Goal: Transaction & Acquisition: Purchase product/service

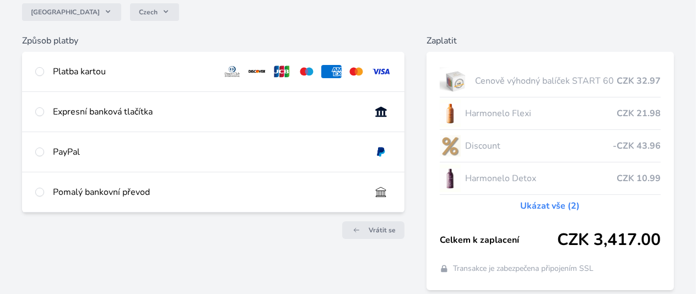
scroll to position [110, 0]
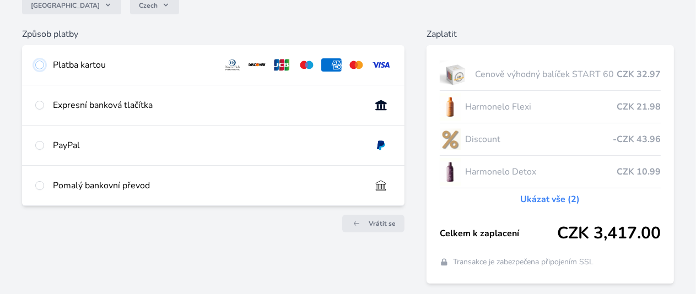
click at [44, 66] on input "radio" at bounding box center [39, 65] width 9 height 9
radio input "true"
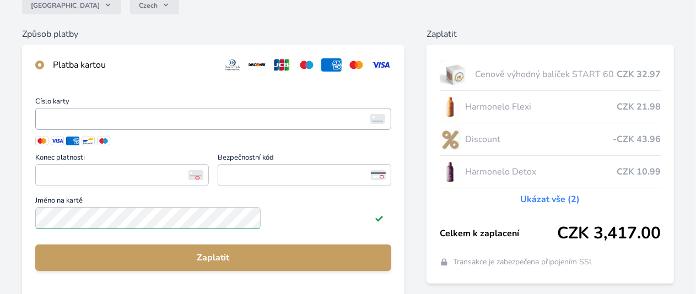
click at [148, 127] on iframe "<p>Your browser does not support iframes.</p>" at bounding box center [213, 118] width 346 height 15
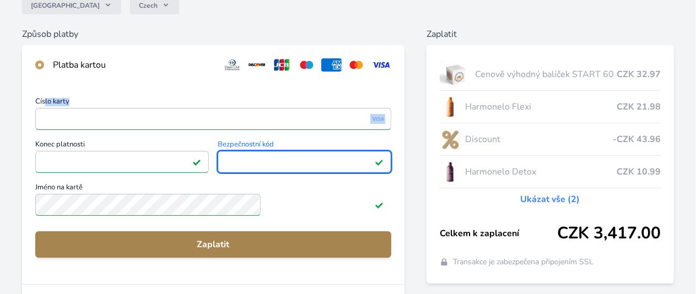
click at [260, 251] on span "Zaplatit" at bounding box center [213, 244] width 338 height 13
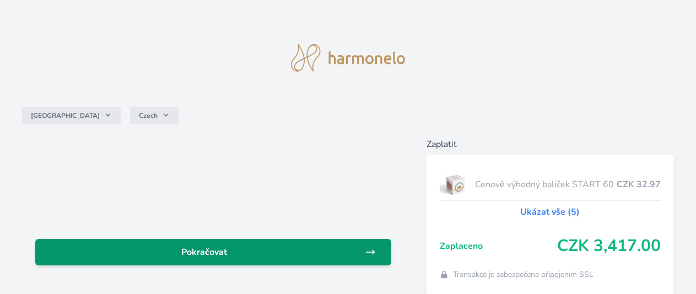
click at [256, 255] on span "Pokračovat" at bounding box center [204, 252] width 321 height 13
